Goal: Information Seeking & Learning: Learn about a topic

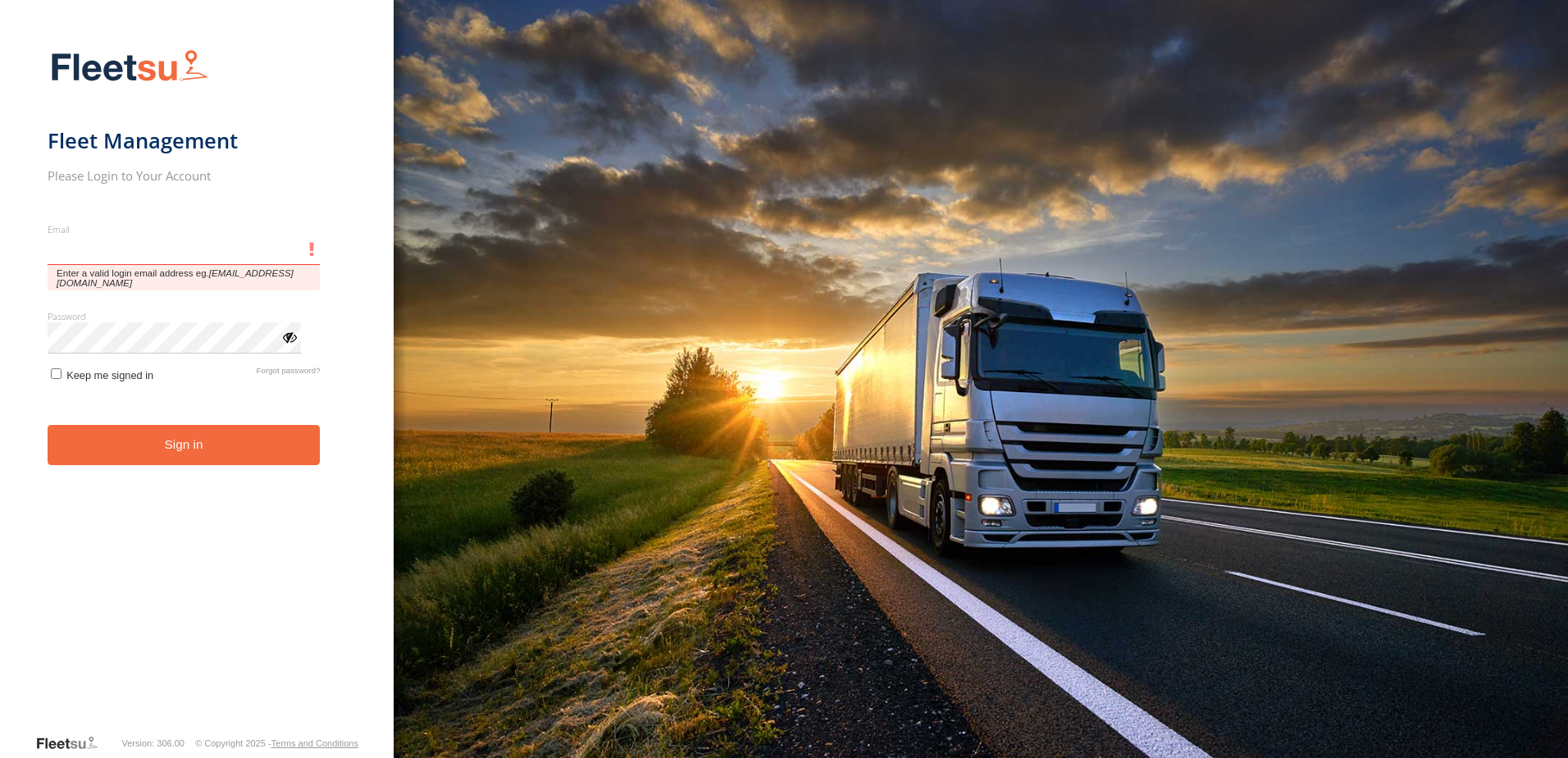
type input "**********"
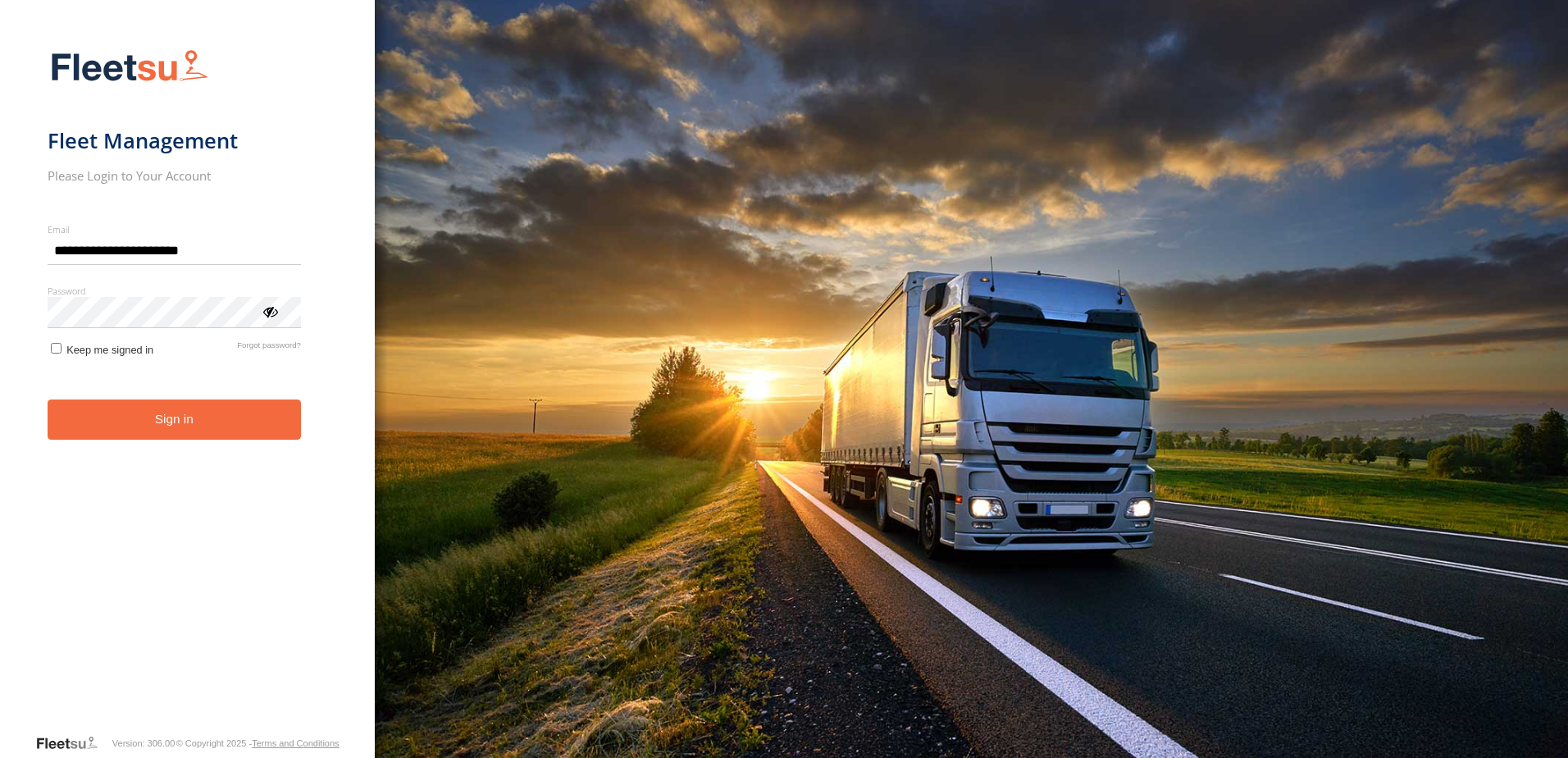
click at [173, 447] on form "**********" at bounding box center [187, 386] width 280 height 694
click at [198, 428] on button "Sign in" at bounding box center [174, 419] width 253 height 40
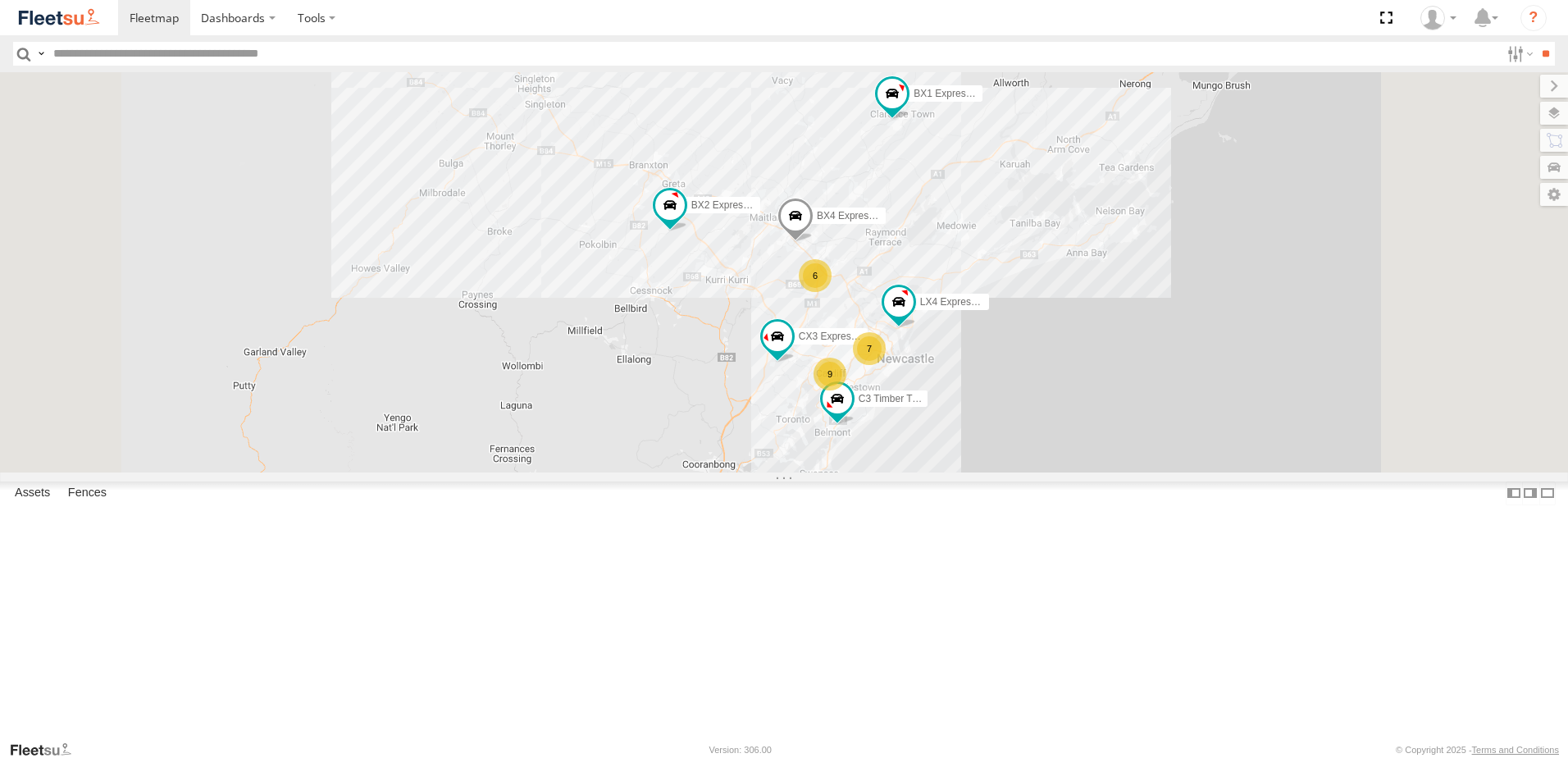
click at [0, 0] on span at bounding box center [0, 0] width 0 height 0
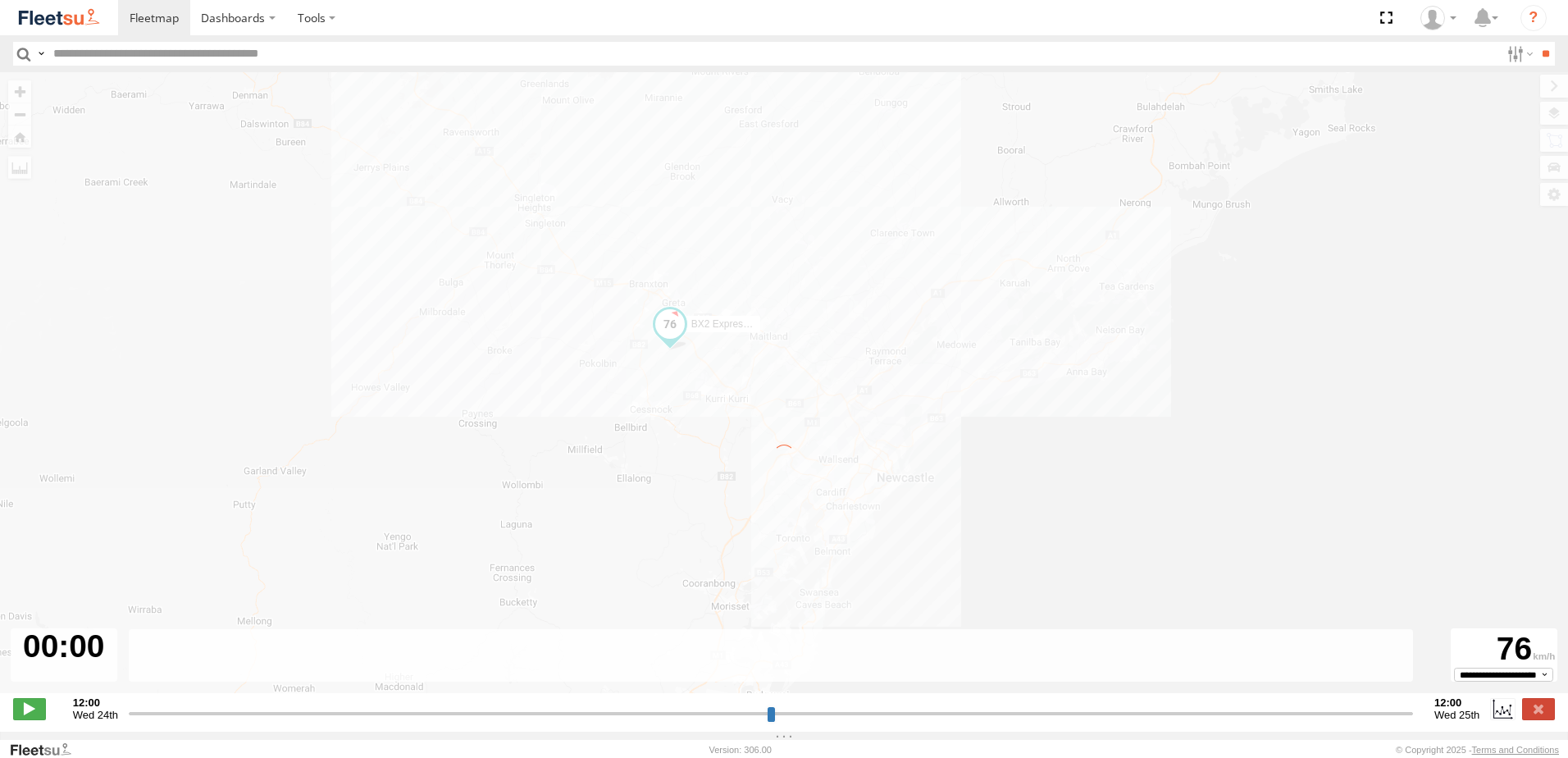
type input "**********"
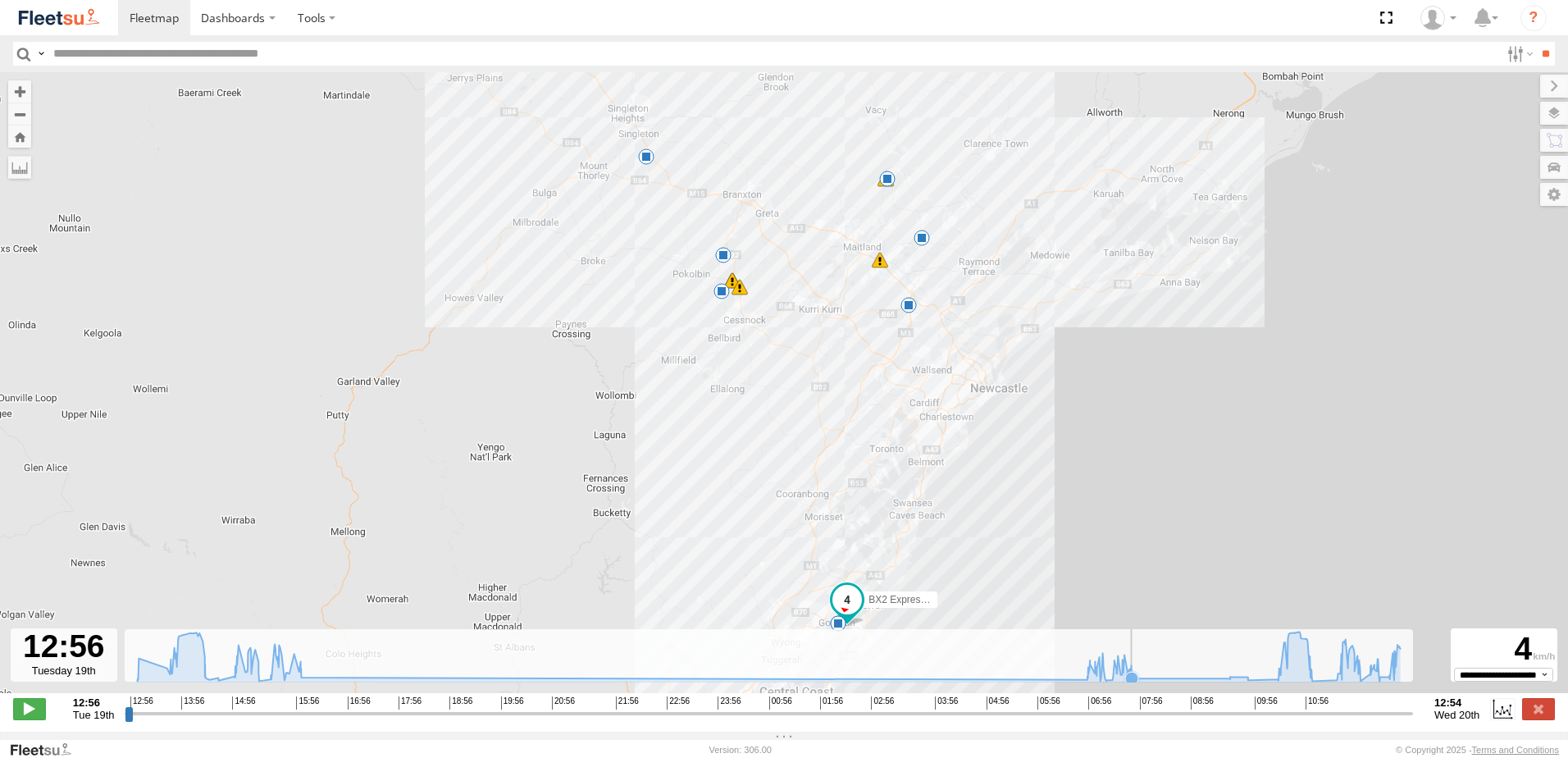
click at [1142, 681] on icon at bounding box center [770, 656] width 1279 height 49
click at [1219, 678] on icon at bounding box center [770, 656] width 1279 height 49
click at [1265, 677] on rect at bounding box center [769, 655] width 1288 height 53
click at [1271, 686] on icon at bounding box center [1278, 679] width 13 height 13
click at [1296, 682] on icon at bounding box center [770, 657] width 1263 height 51
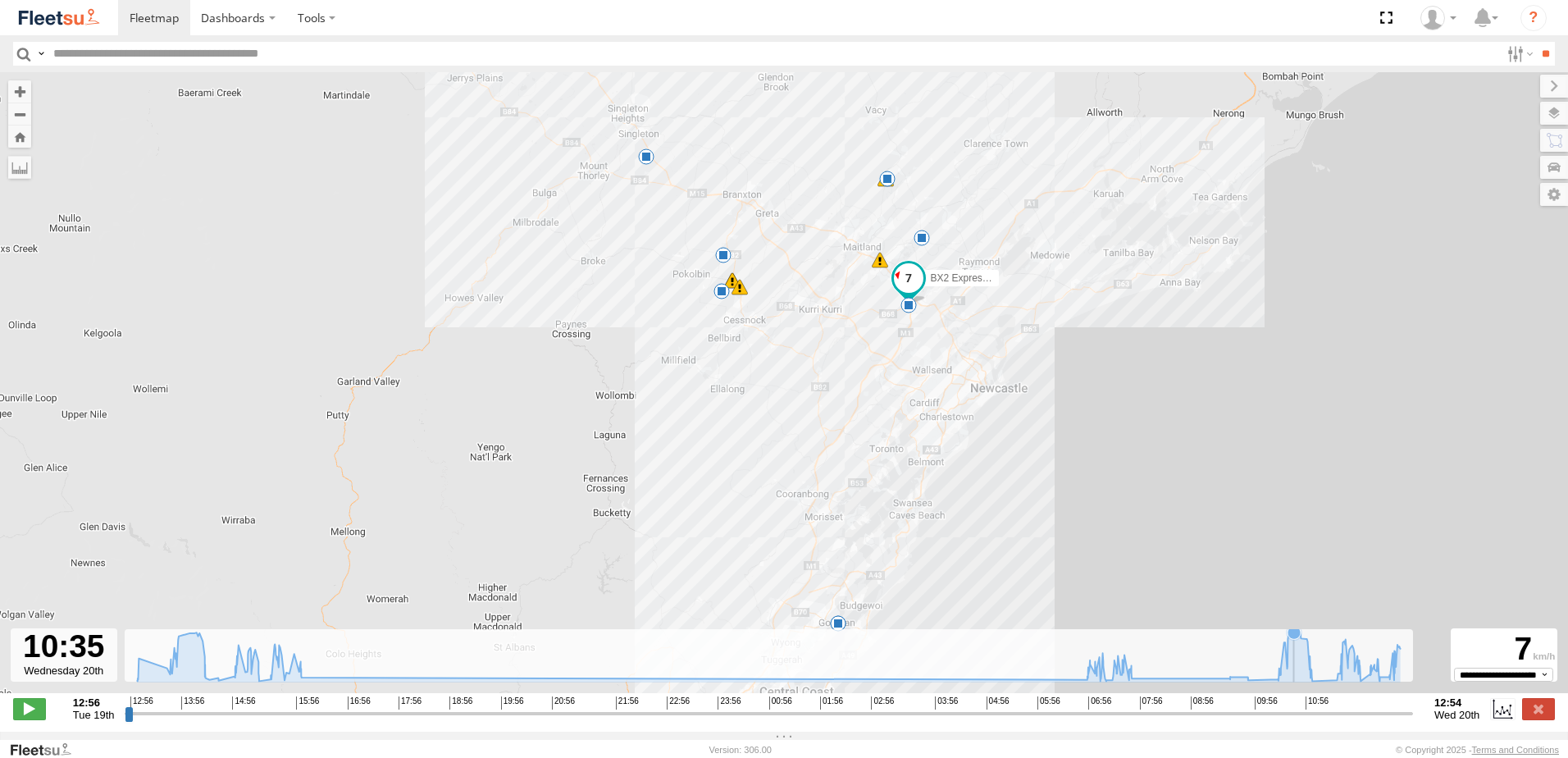
click at [1294, 663] on icon at bounding box center [770, 656] width 1279 height 49
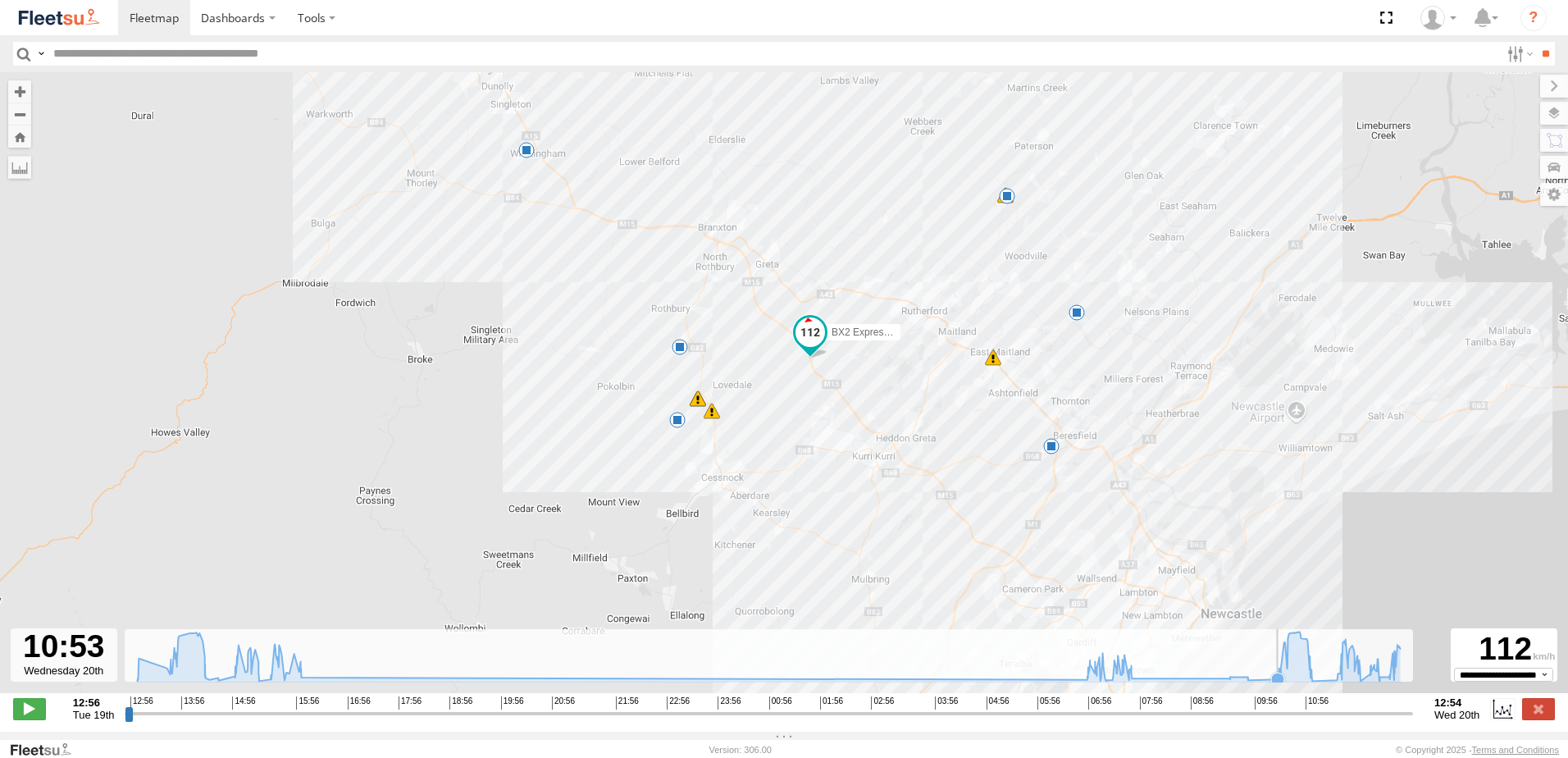
click at [1274, 684] on icon at bounding box center [1278, 679] width 13 height 13
click at [1316, 678] on icon at bounding box center [770, 656] width 1279 height 49
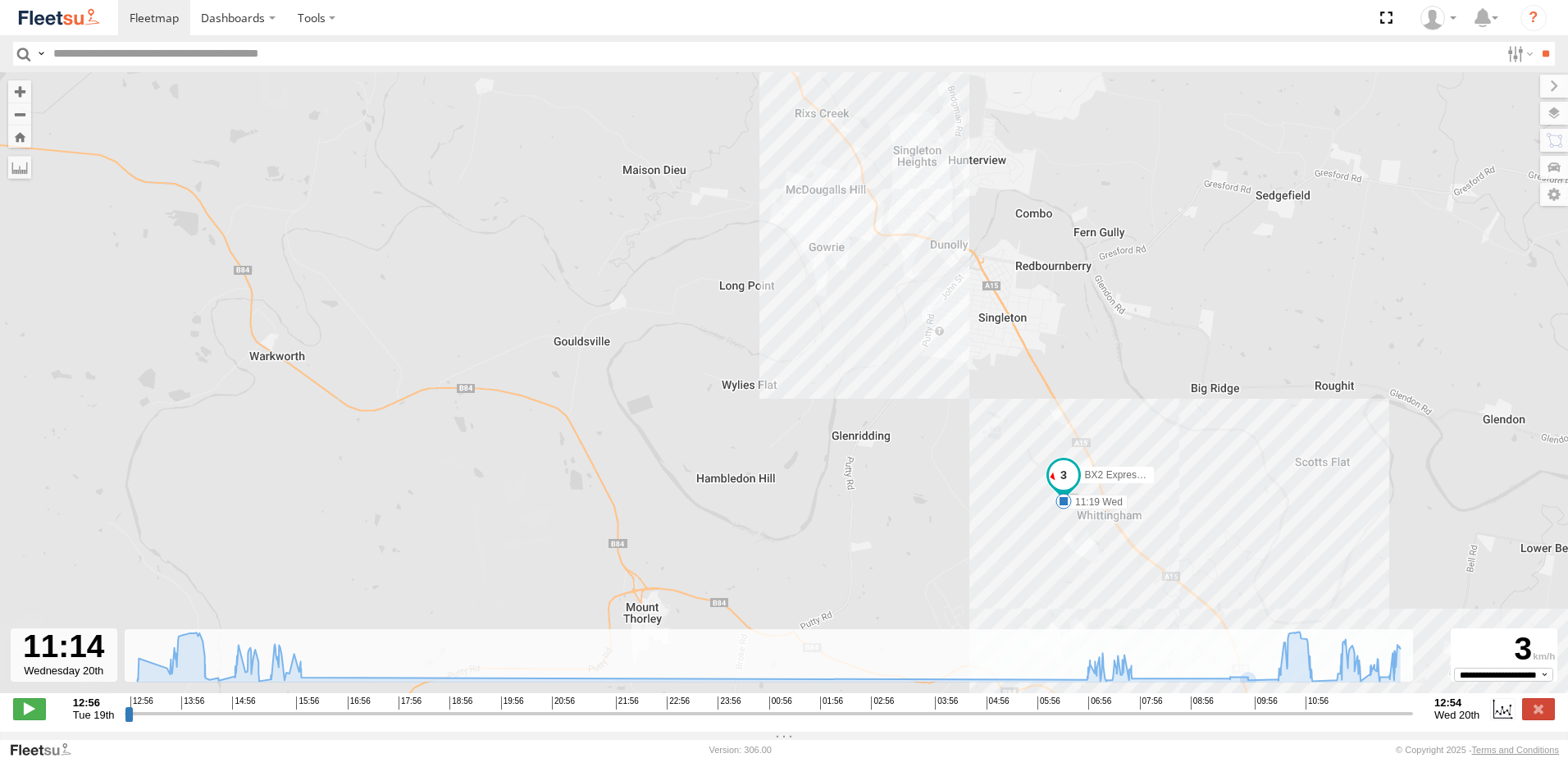
drag, startPoint x: 1296, startPoint y: 391, endPoint x: 1159, endPoint y: 349, distance: 143.3
click at [1214, 350] on div "BX2 Express Ute 13:03 Tue 13:23 Tue 14:59 Tue 15:14 Tue 15:19 Tue 07:22 Wed 11:…" at bounding box center [784, 391] width 1568 height 638
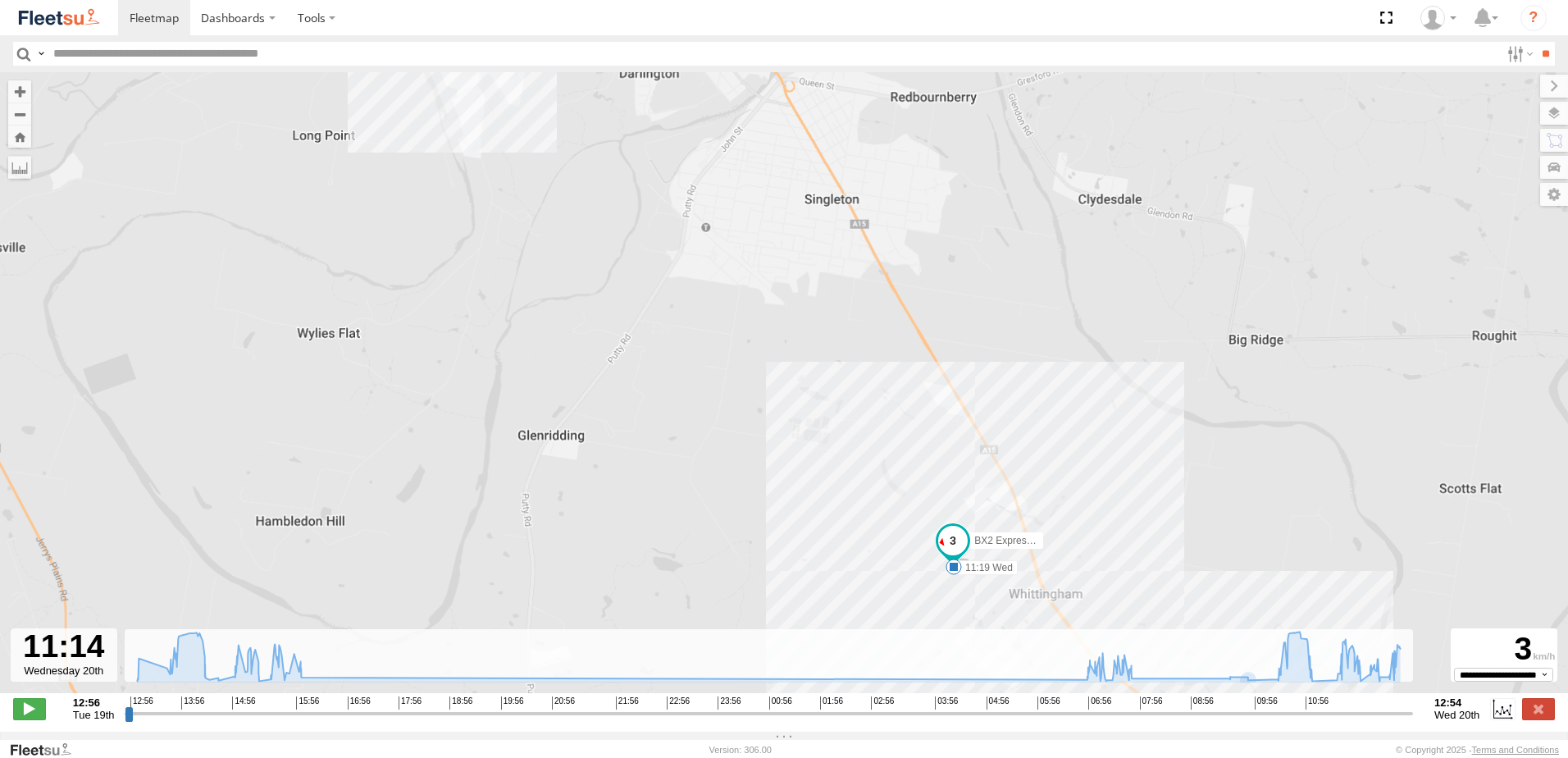
drag, startPoint x: 1137, startPoint y: 421, endPoint x: 1065, endPoint y: 380, distance: 82.9
click at [1090, 381] on div "BX2 Express Ute 13:03 Tue 13:23 Tue 14:59 Tue 15:14 Tue 15:19 Tue 07:22 Wed 11:…" at bounding box center [784, 391] width 1568 height 638
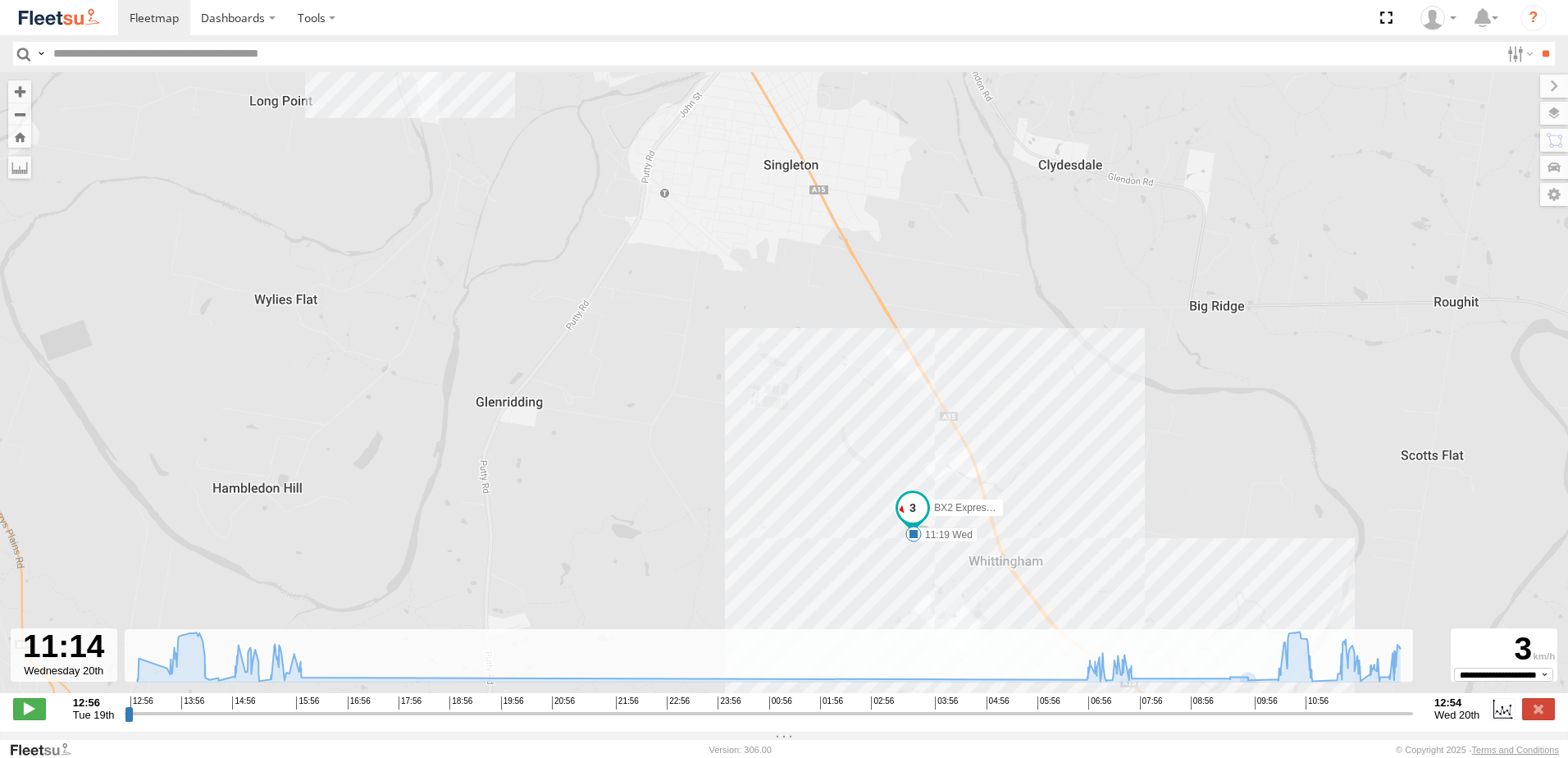
click at [914, 509] on span at bounding box center [913, 507] width 30 height 30
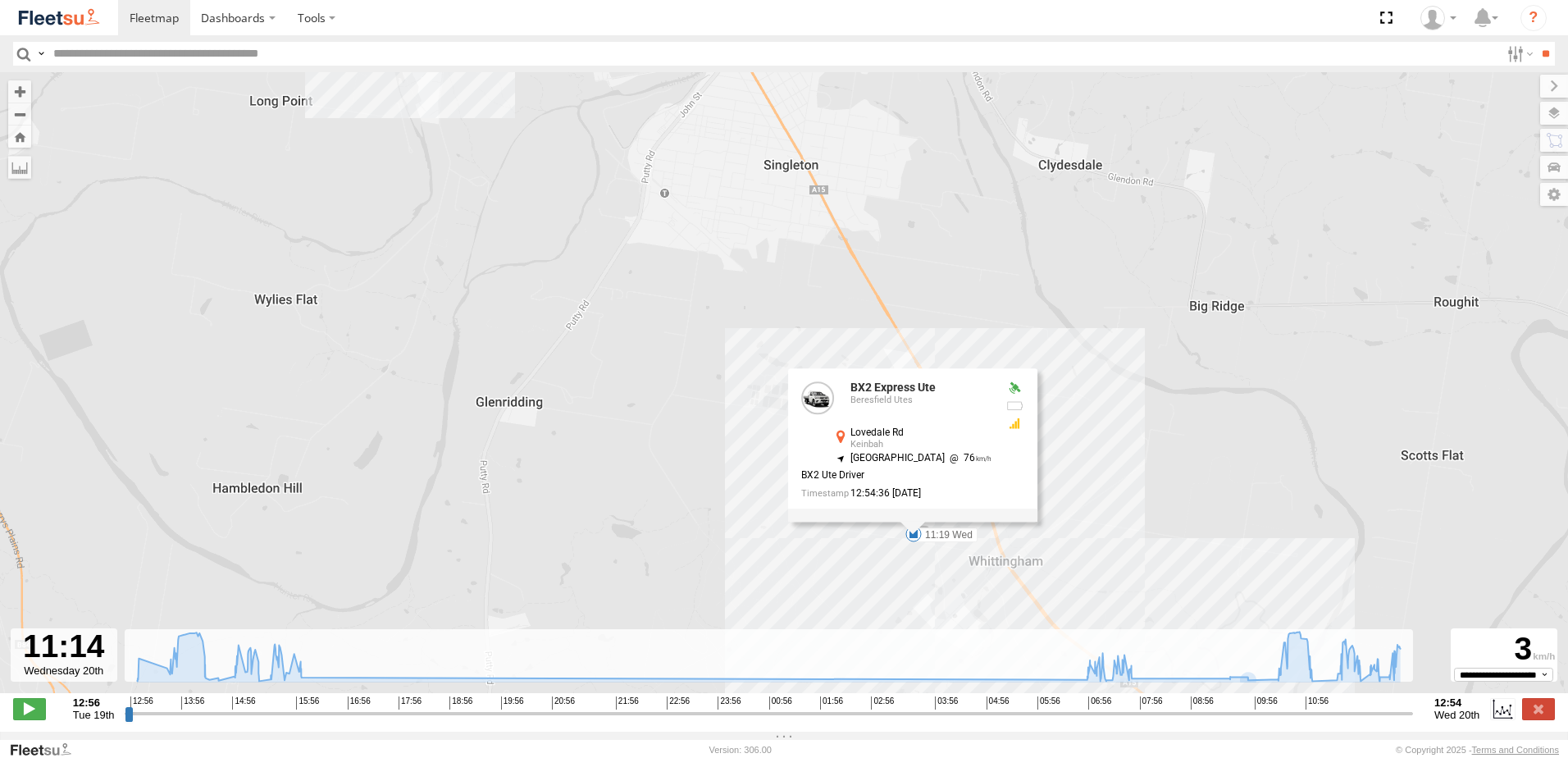
click at [1112, 490] on div "BX2 Express Ute 13:03 Tue 13:23 Tue 14:59 Tue 15:14 Tue 15:19 Tue 07:22 Wed 11:…" at bounding box center [784, 391] width 1568 height 638
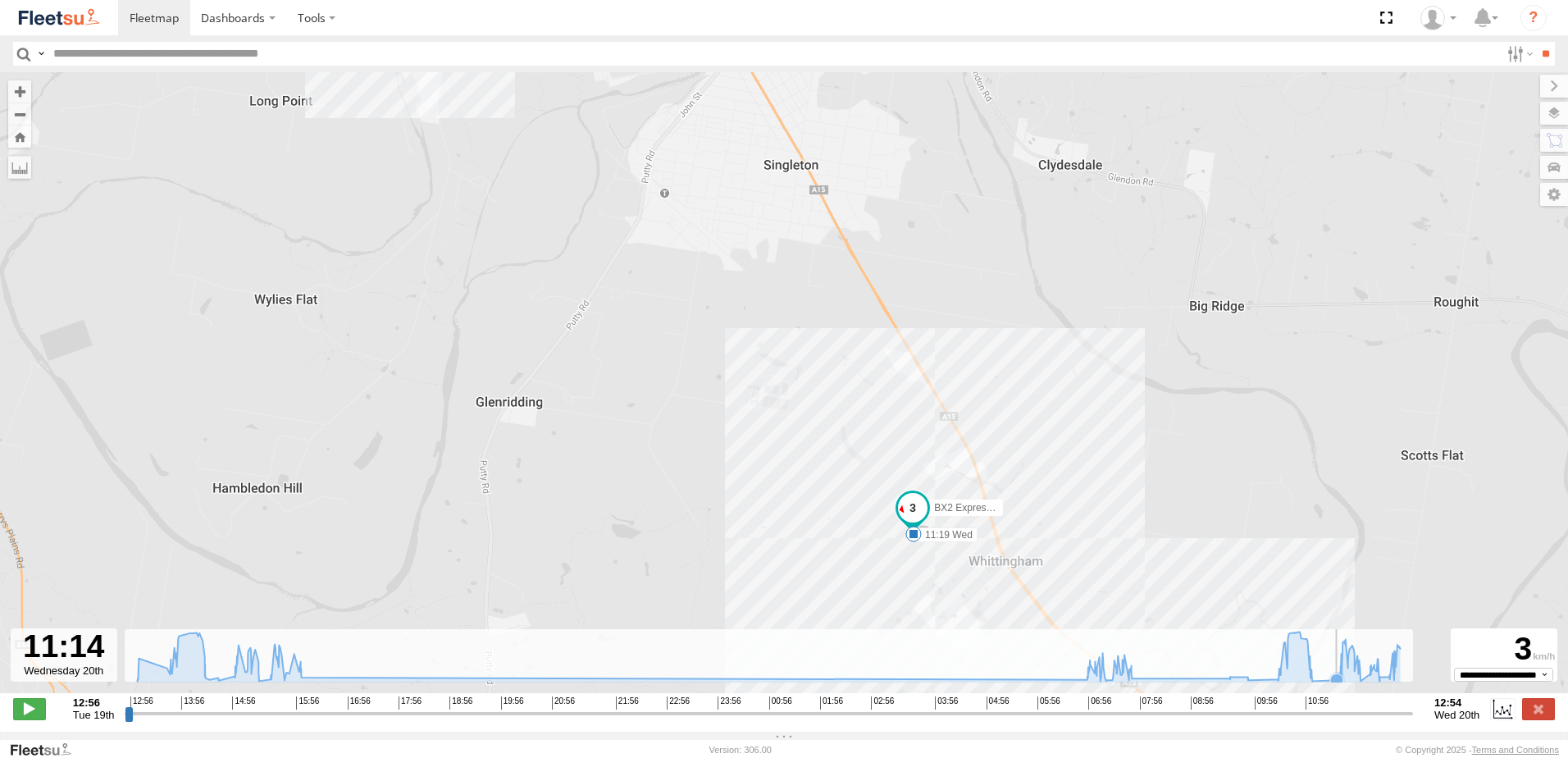
click at [1336, 674] on icon at bounding box center [770, 656] width 1279 height 49
click at [1315, 679] on icon at bounding box center [770, 656] width 1279 height 49
click at [1334, 677] on icon at bounding box center [770, 656] width 1279 height 49
click at [1348, 674] on icon at bounding box center [1348, 668] width 13 height 13
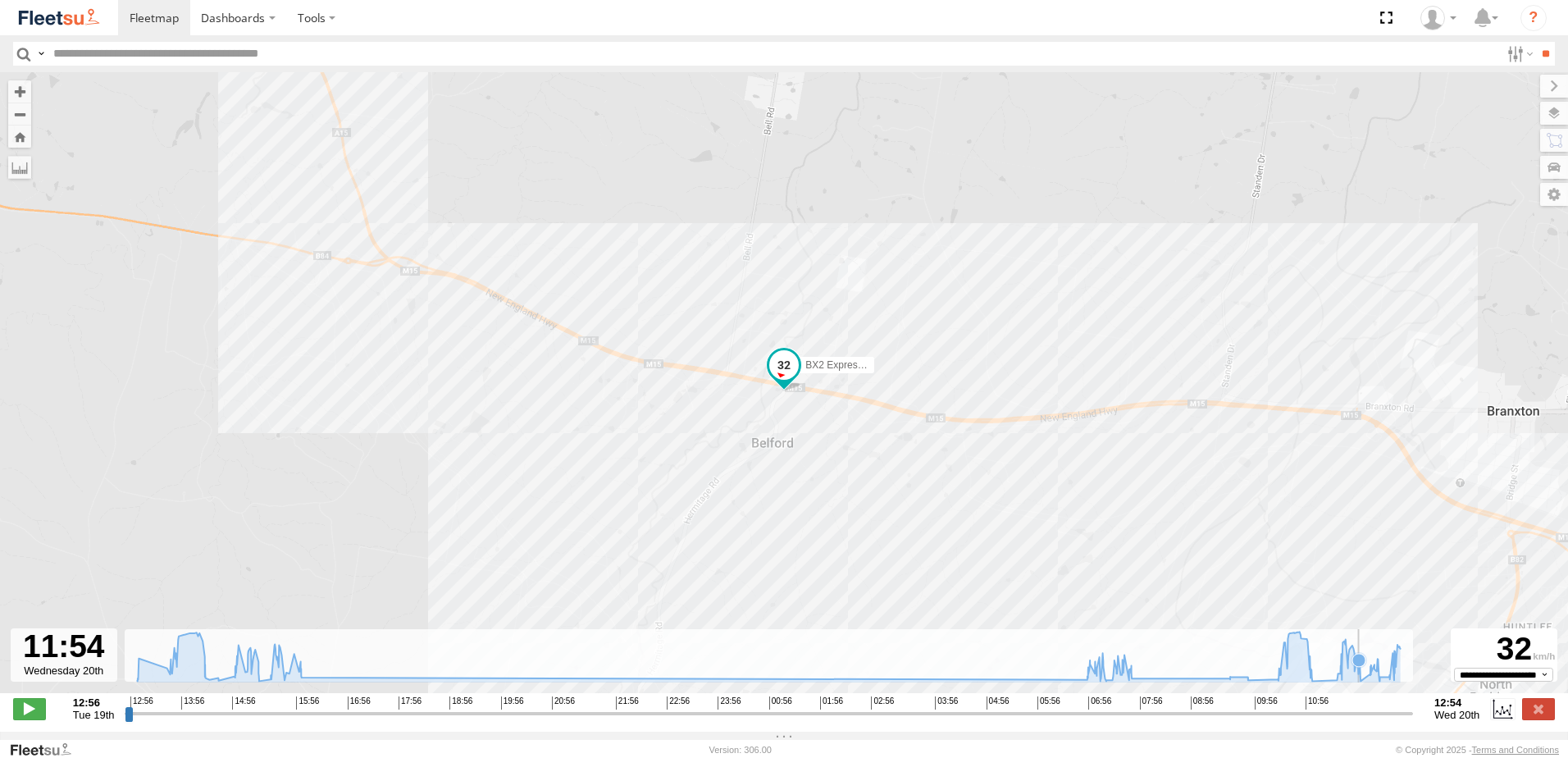
click at [1359, 681] on icon at bounding box center [770, 656] width 1279 height 49
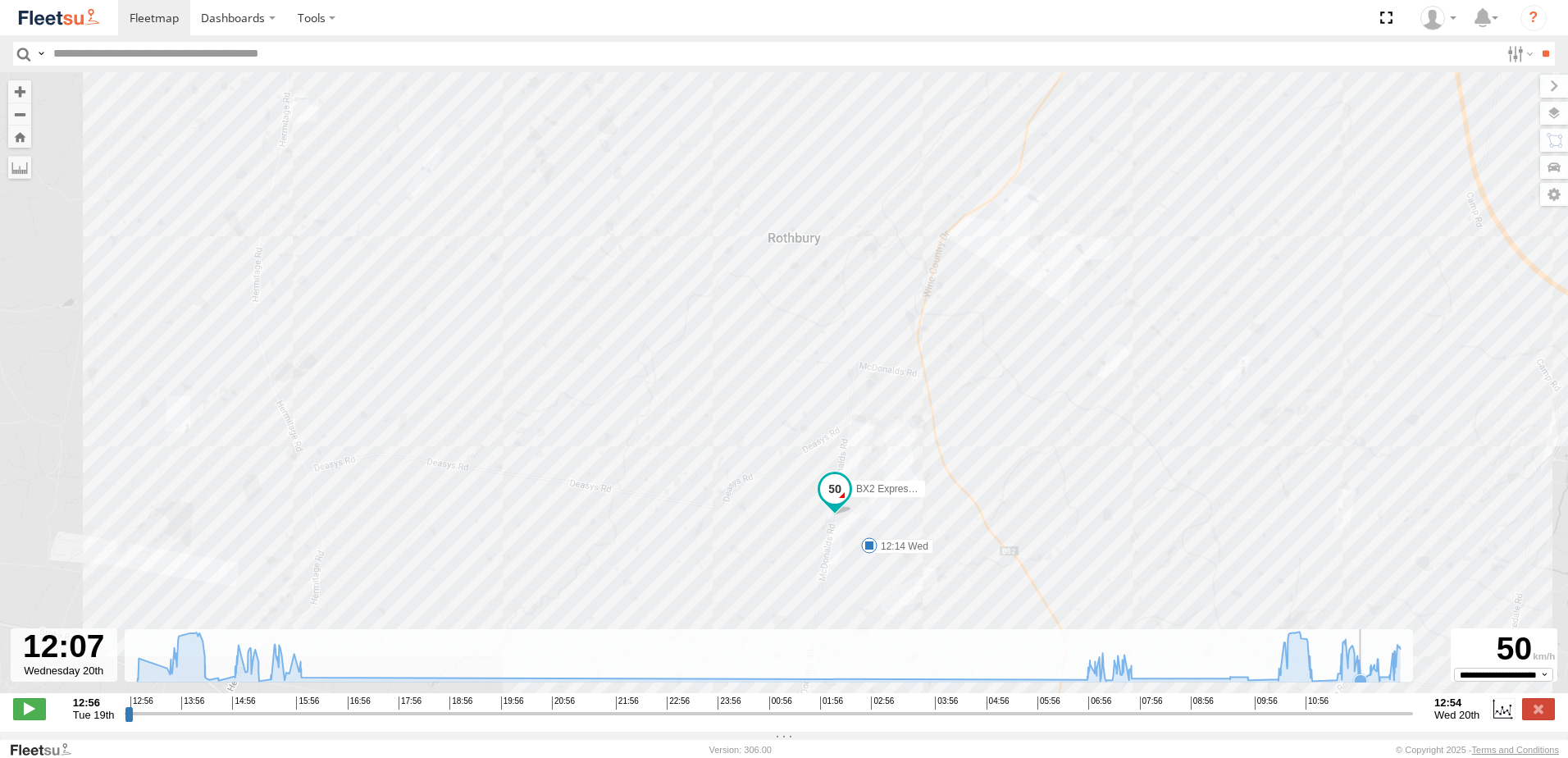
click at [1362, 681] on icon at bounding box center [770, 656] width 1279 height 49
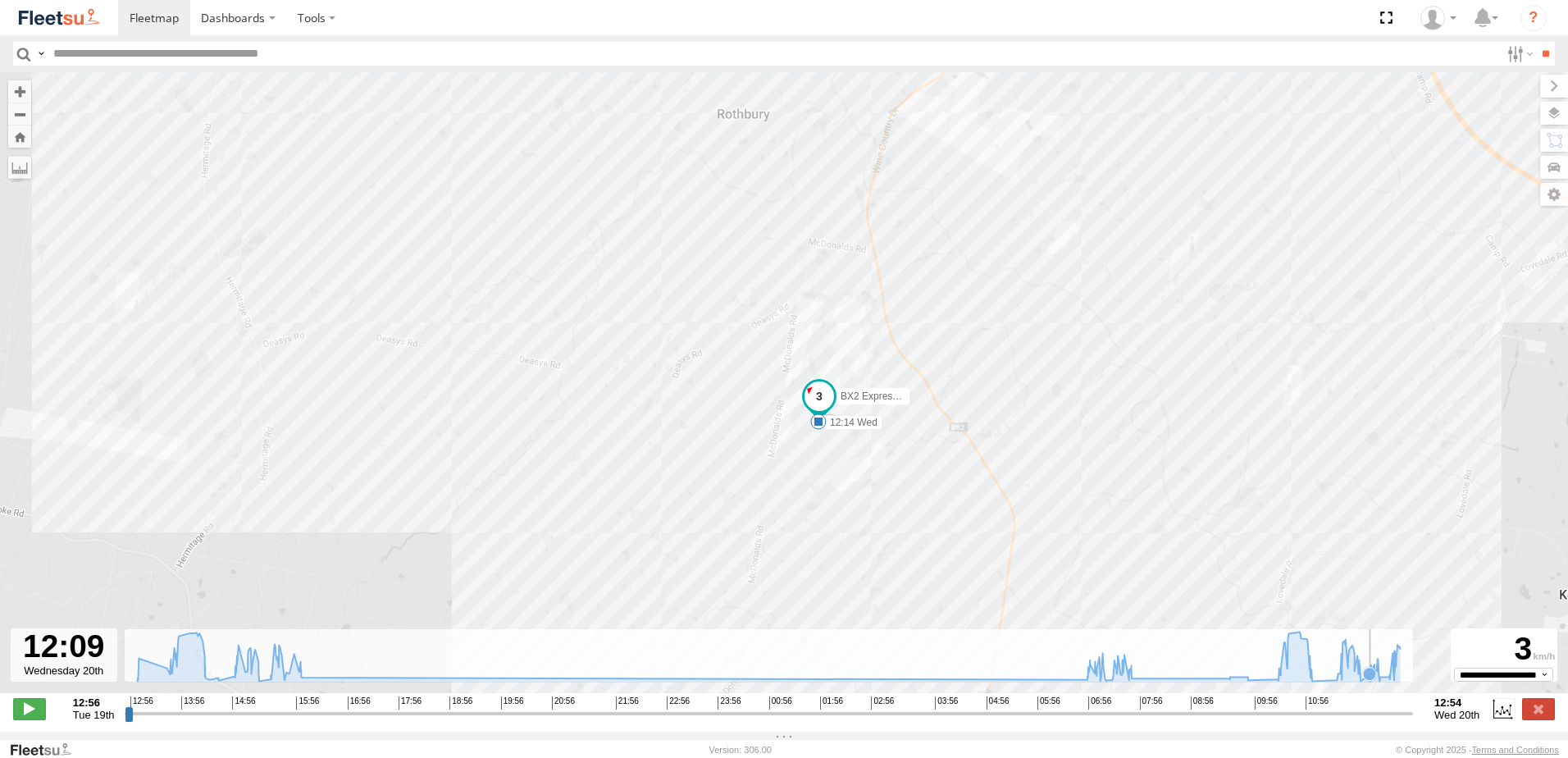
click at [1369, 680] on icon at bounding box center [1370, 673] width 13 height 13
click at [1376, 675] on icon at bounding box center [1374, 668] width 13 height 13
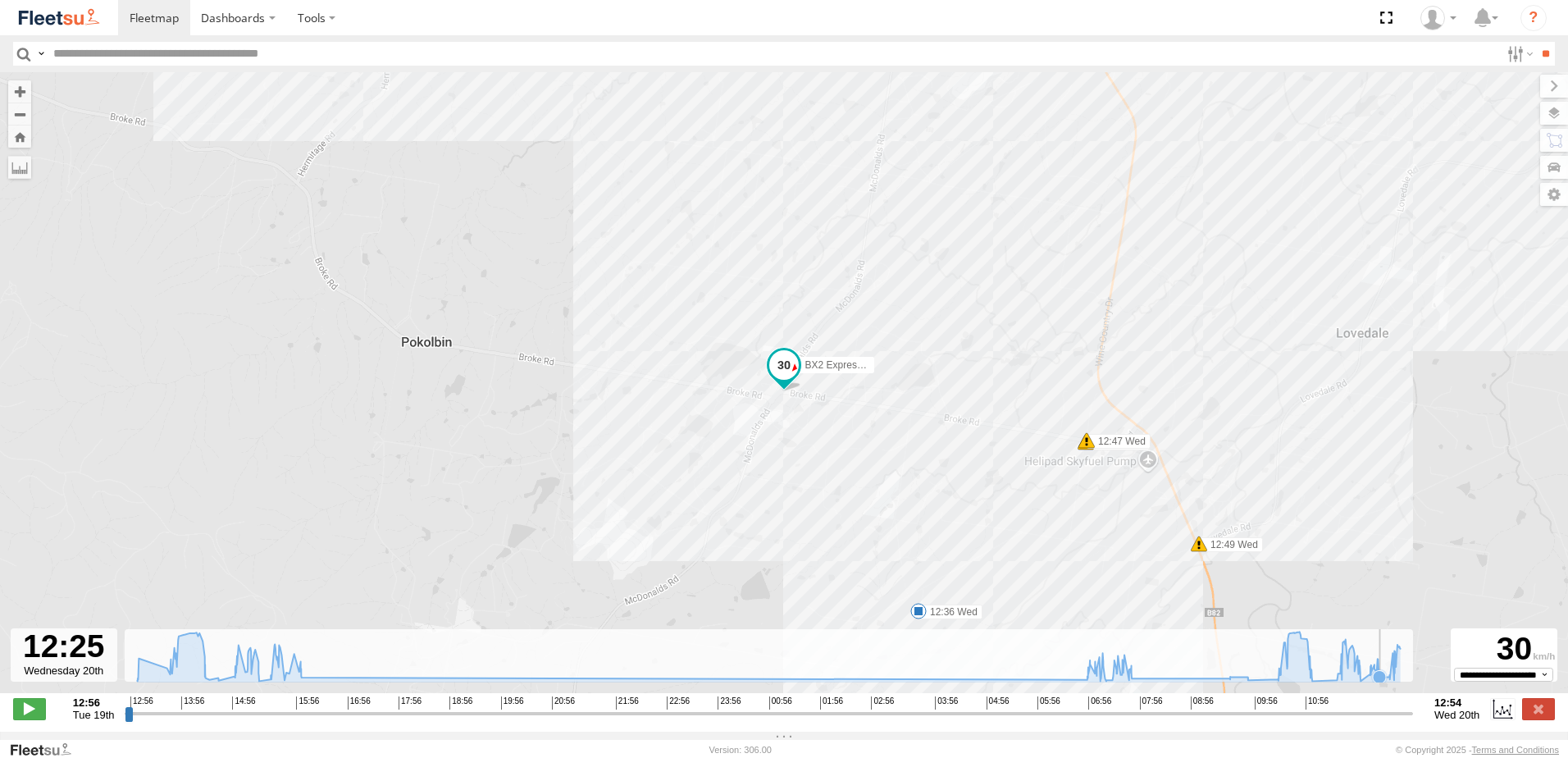
click at [1381, 681] on icon at bounding box center [1380, 677] width 13 height 13
click at [1390, 682] on icon at bounding box center [1389, 679] width 13 height 13
click at [1397, 681] on icon at bounding box center [770, 656] width 1279 height 49
drag, startPoint x: 1395, startPoint y: 396, endPoint x: 1205, endPoint y: 395, distance: 190.0
click at [1316, 411] on div "BX2 Express Ute 13:03 Tue 13:23 Tue 14:59 Tue 15:14 Tue 15:19 Tue 07:22 Wed 11:…" at bounding box center [784, 391] width 1568 height 638
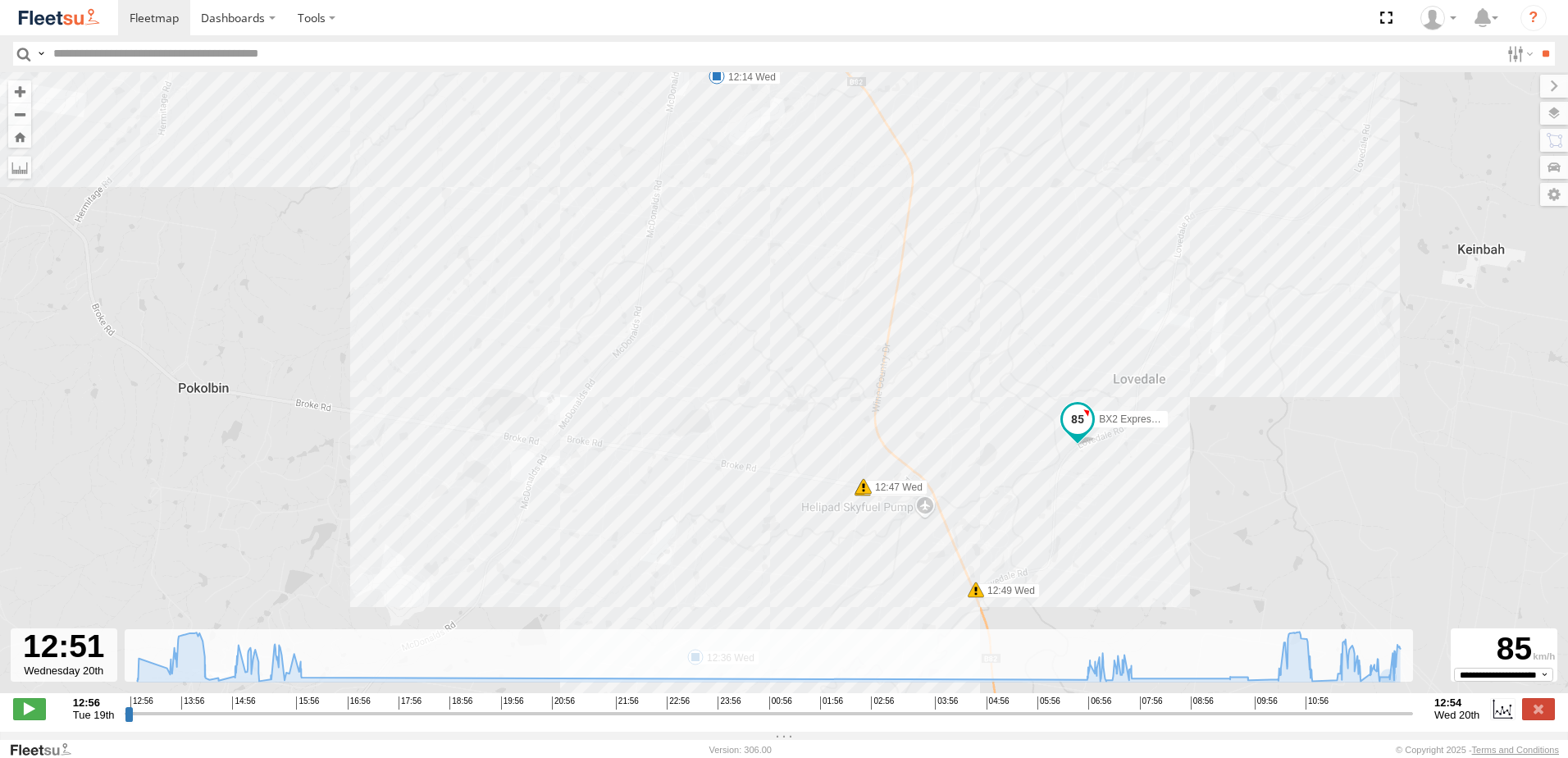
click at [1124, 400] on div "BX2 Express Ute 13:03 Tue 13:23 Tue 14:59 Tue 15:14 Tue 15:19 Tue 07:22 Wed 11:…" at bounding box center [784, 391] width 1568 height 638
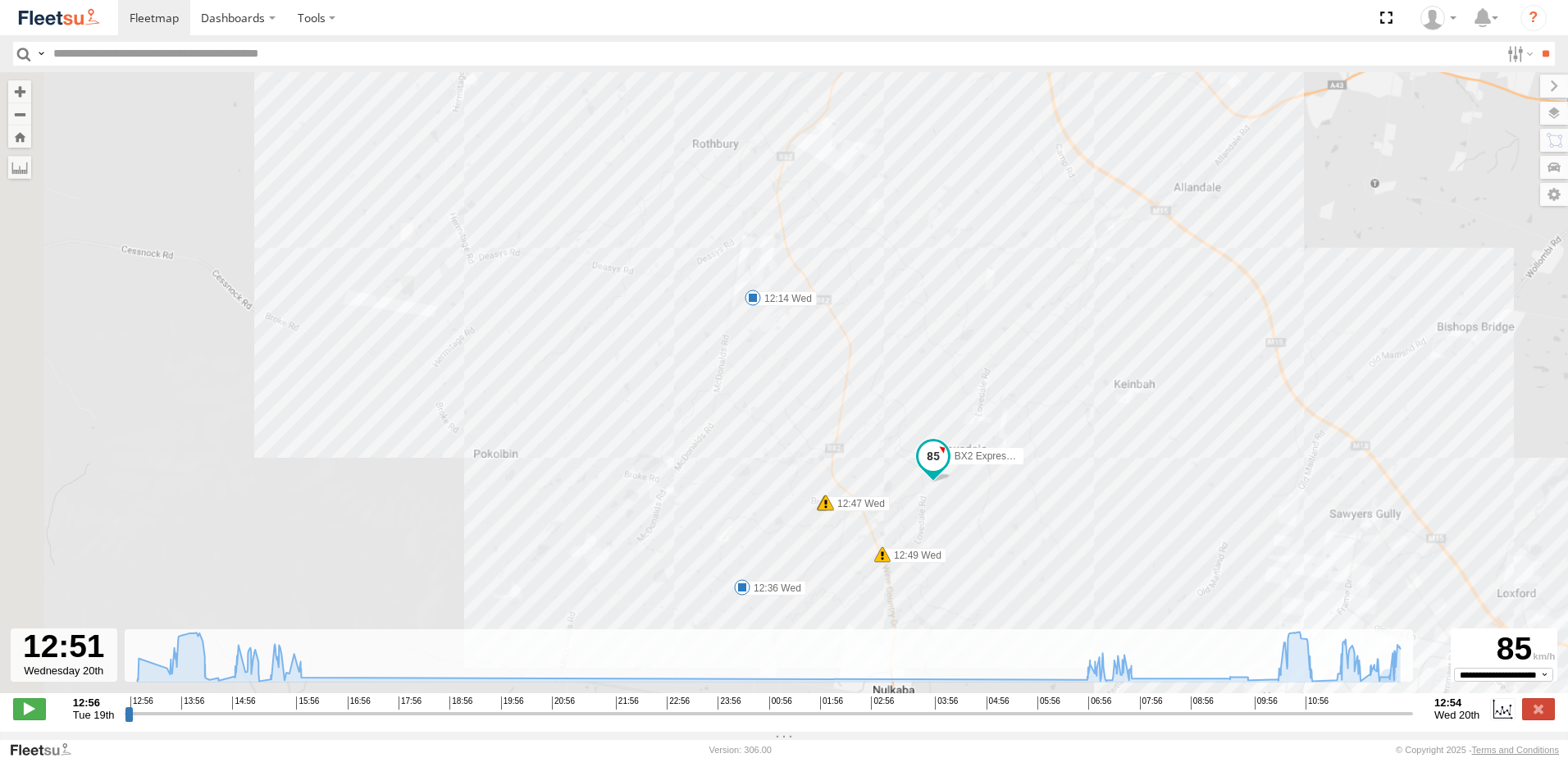
drag, startPoint x: 795, startPoint y: 259, endPoint x: 963, endPoint y: 387, distance: 211.2
click at [923, 362] on div "BX2 Express Ute 13:03 Tue 13:23 Tue 14:59 Tue 15:14 Tue 15:19 Tue 07:22 Wed 11:…" at bounding box center [784, 391] width 1568 height 638
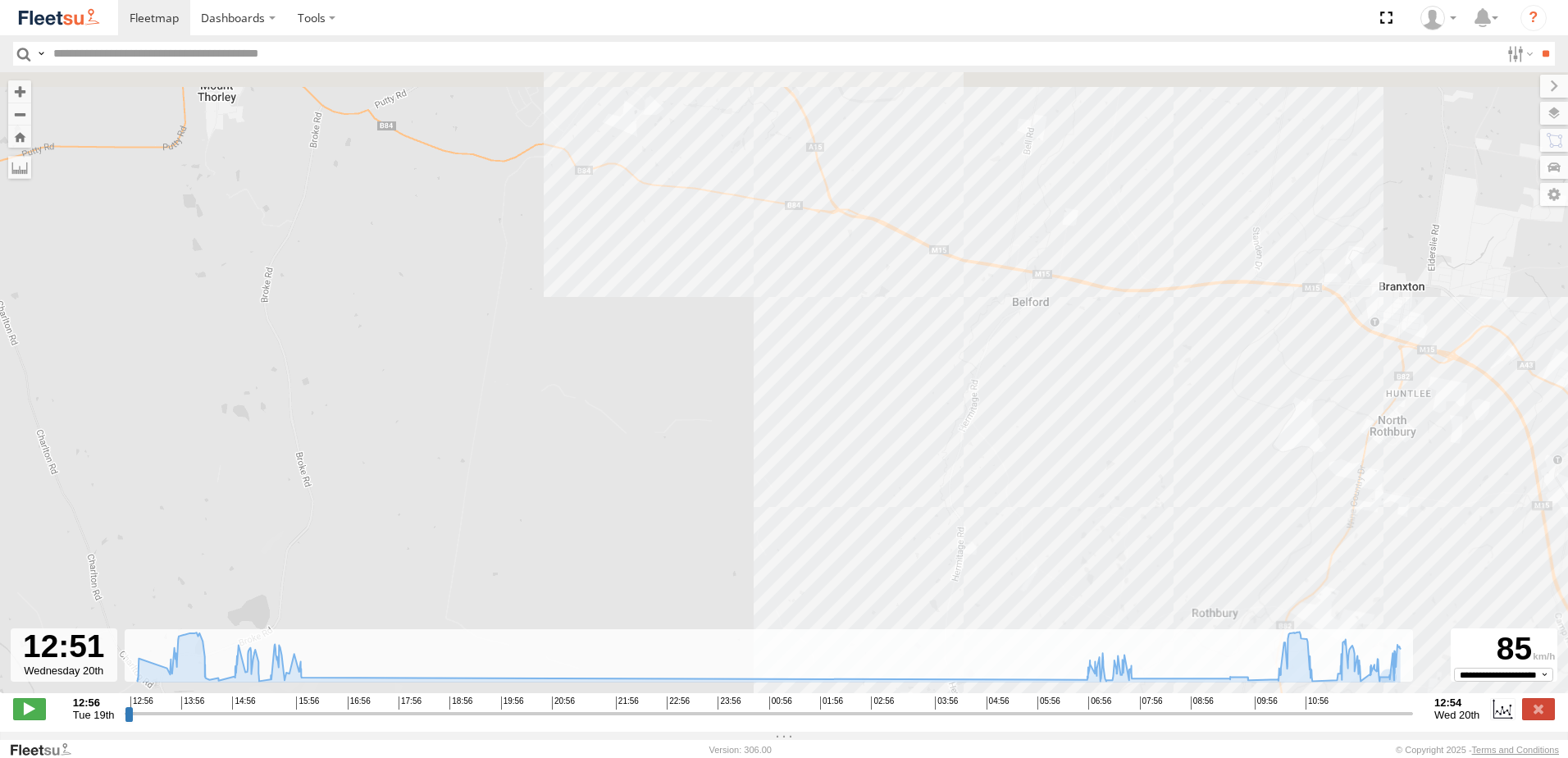
drag, startPoint x: 1165, startPoint y: 456, endPoint x: 961, endPoint y: 326, distance: 241.9
click at [1146, 507] on div "BX2 Express Ute 13:03 Tue 13:23 Tue 14:59 Tue 15:14 Tue 15:19 Tue 07:22 Wed 11:…" at bounding box center [784, 391] width 1568 height 638
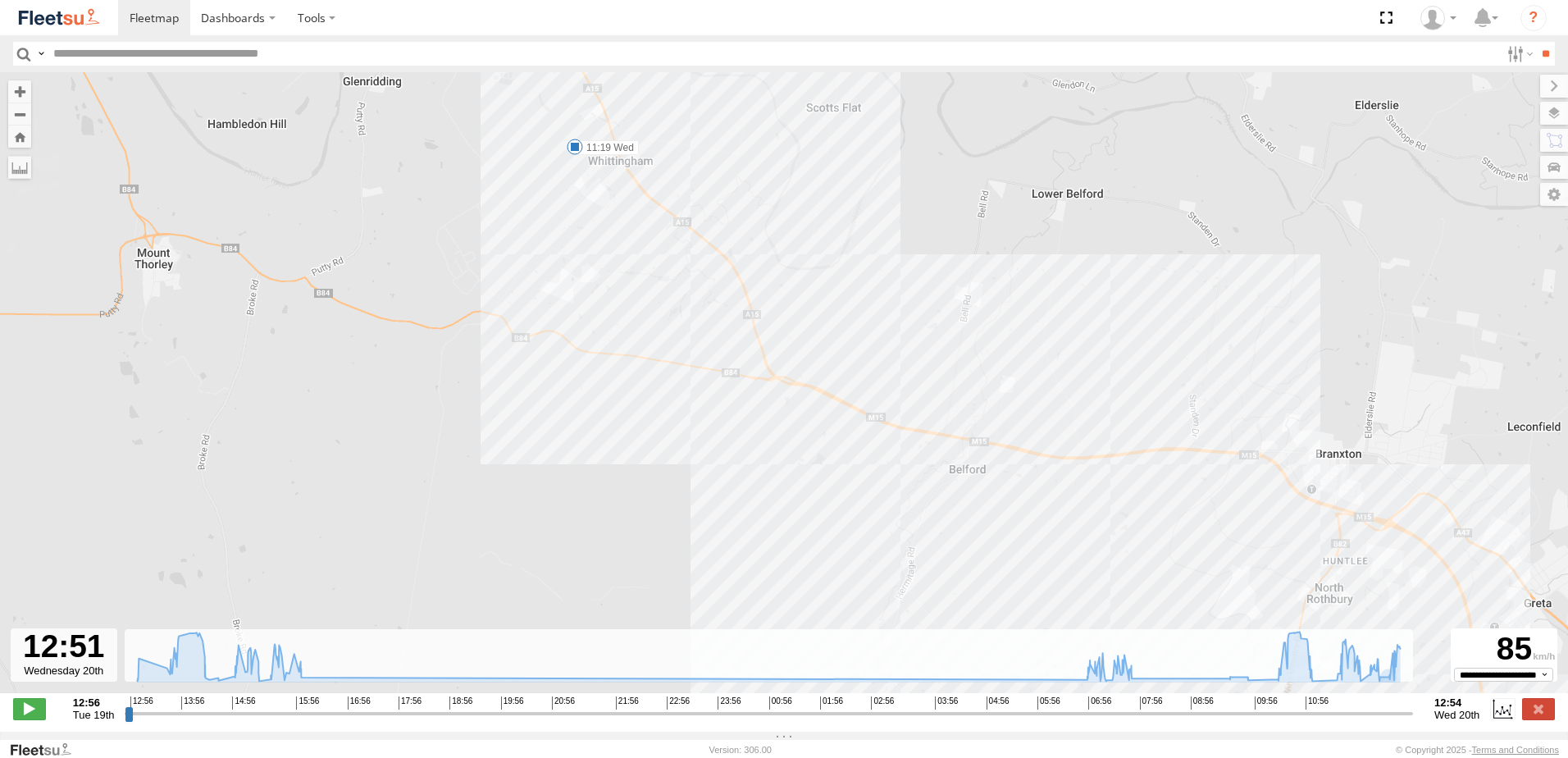
drag, startPoint x: 765, startPoint y: 202, endPoint x: 869, endPoint y: 275, distance: 127.1
click at [844, 265] on div "BX2 Express Ute 13:03 Tue 13:23 Tue 14:59 Tue 15:14 Tue 15:19 Tue 07:22 Wed 11:…" at bounding box center [784, 391] width 1568 height 638
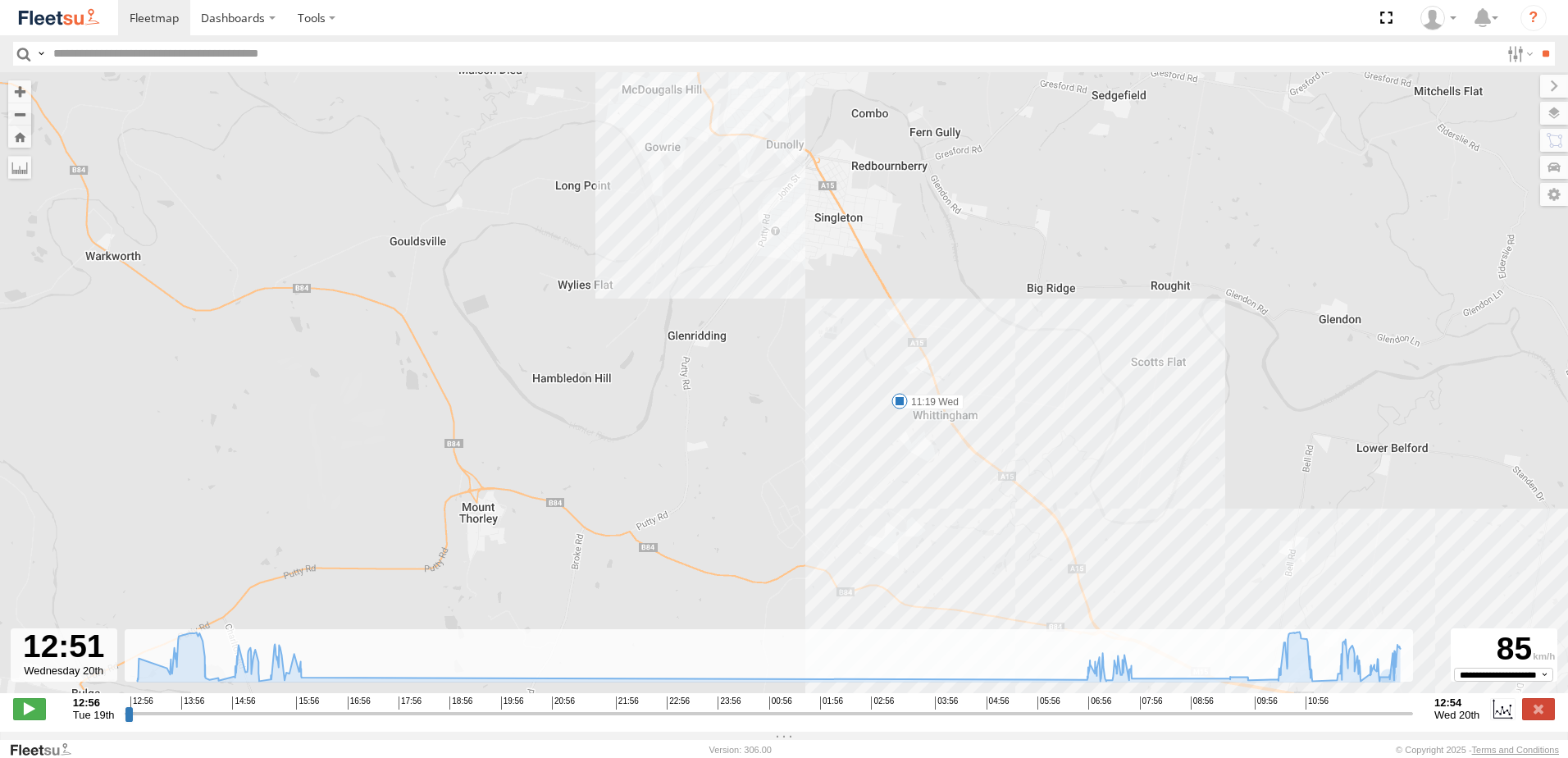
drag, startPoint x: 1172, startPoint y: 333, endPoint x: 979, endPoint y: 266, distance: 204.3
click at [1020, 275] on div "BX2 Express Ute 13:03 Tue 13:23 Tue 14:59 Tue 15:14 Tue 15:19 Tue 07:22 Wed 11:…" at bounding box center [784, 391] width 1568 height 638
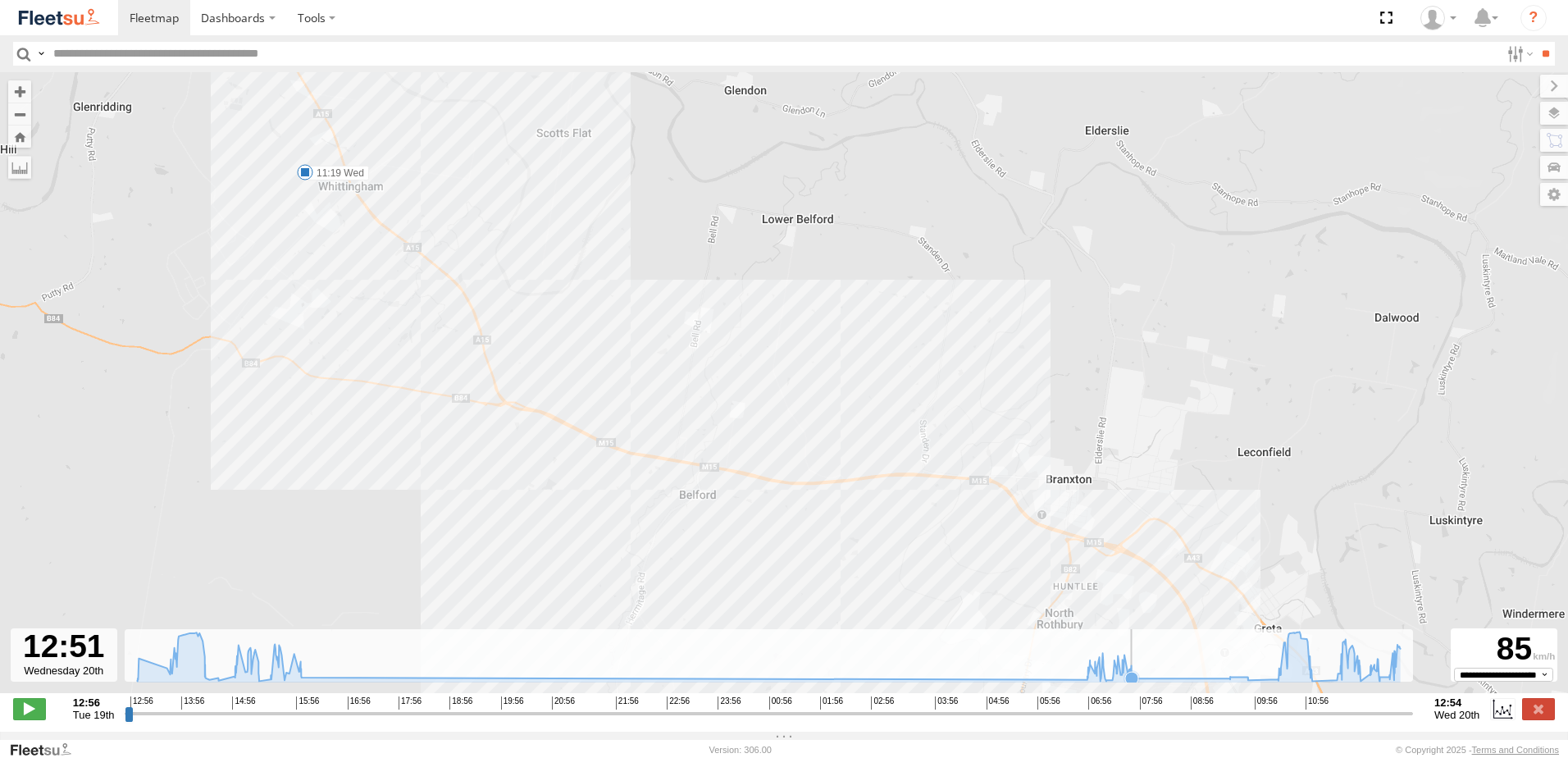
click at [1145, 681] on icon at bounding box center [770, 656] width 1279 height 49
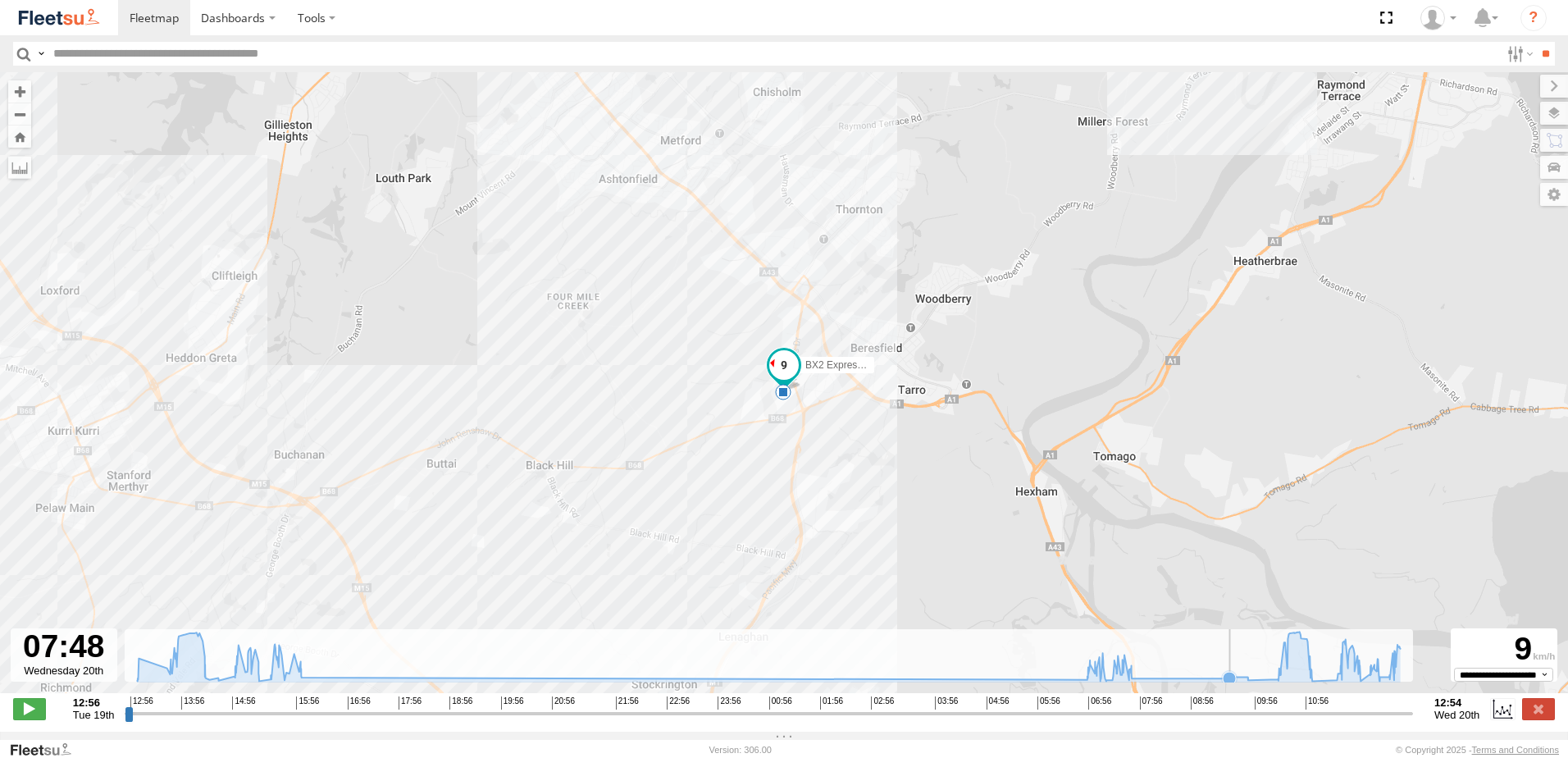
click at [1200, 681] on icon at bounding box center [770, 656] width 1279 height 49
click at [1275, 686] on icon at bounding box center [1278, 679] width 13 height 13
